Goal: Navigation & Orientation: Find specific page/section

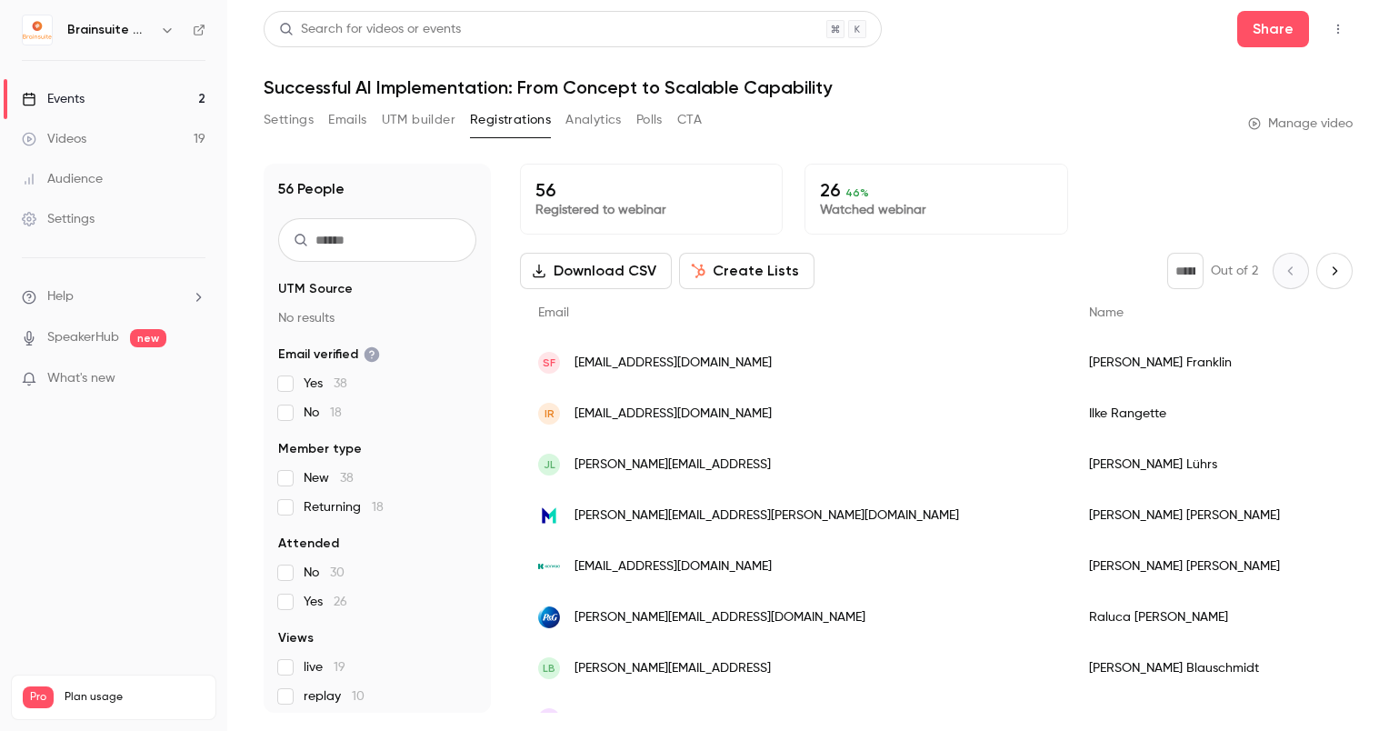
click at [72, 117] on link "Events 2" at bounding box center [113, 99] width 227 height 40
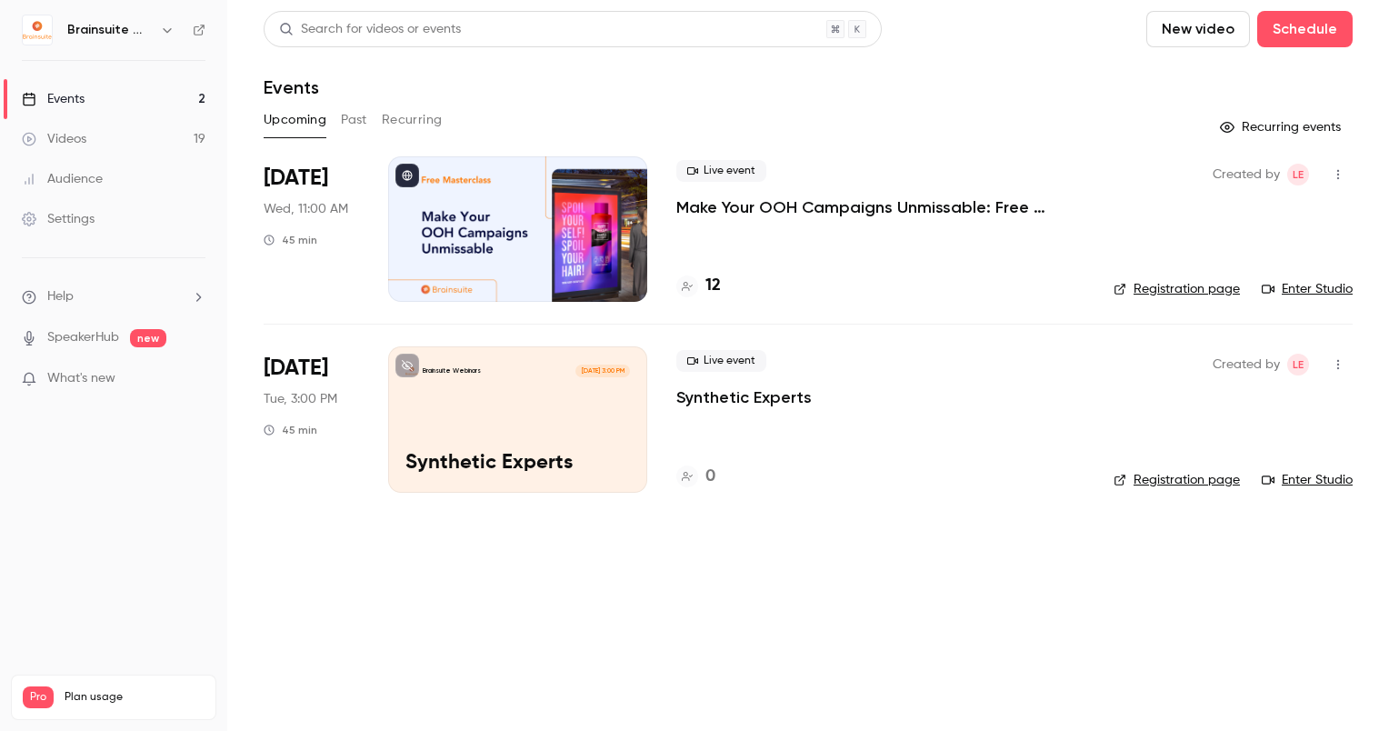
click at [73, 135] on div "Videos" at bounding box center [54, 139] width 65 height 18
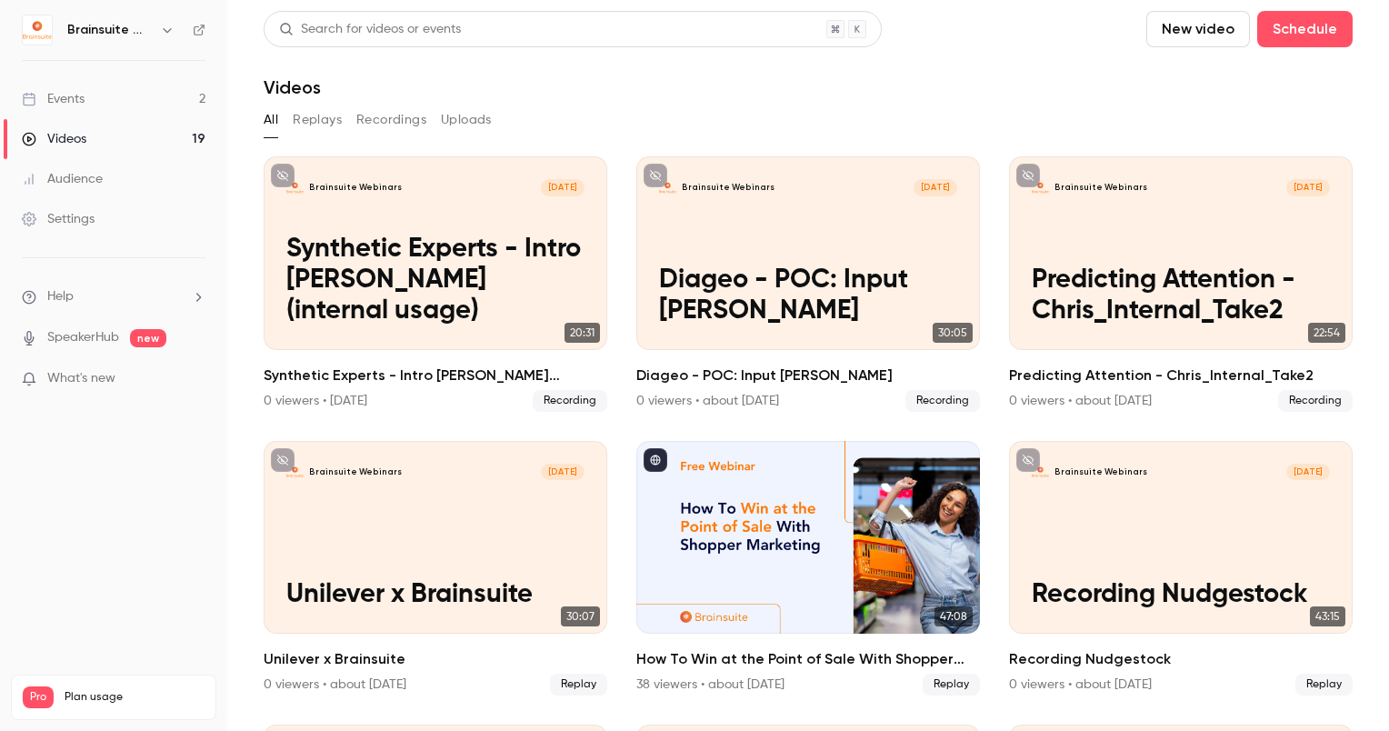
click at [167, 100] on link "Events 2" at bounding box center [113, 99] width 227 height 40
